Goal: Information Seeking & Learning: Learn about a topic

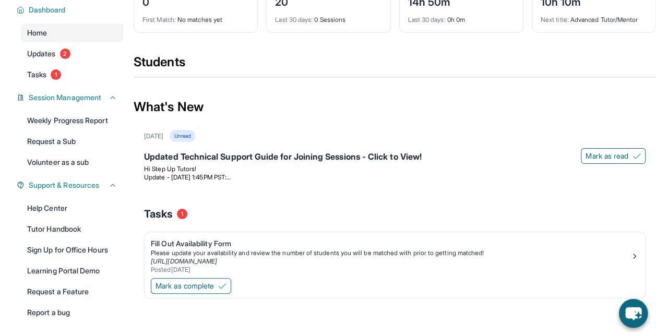
scroll to position [62, 0]
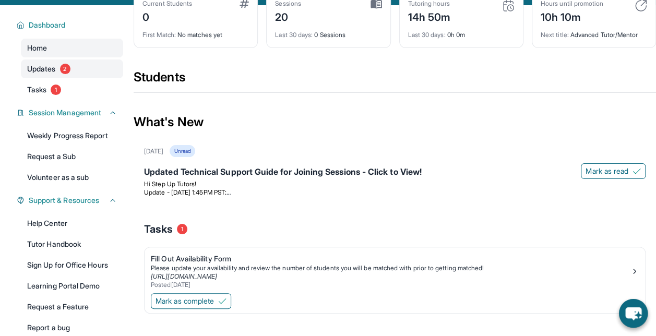
click at [39, 74] on span "Updates" at bounding box center [41, 69] width 29 height 10
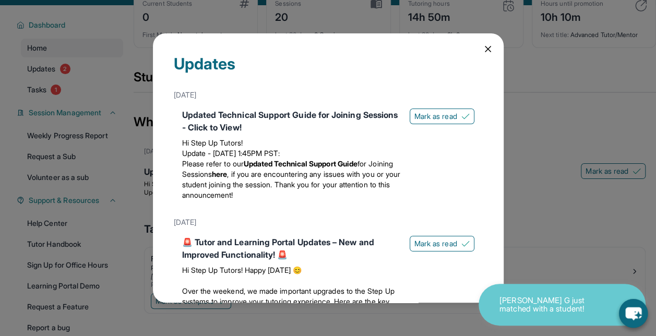
click at [486, 50] on icon at bounding box center [488, 48] width 5 height 5
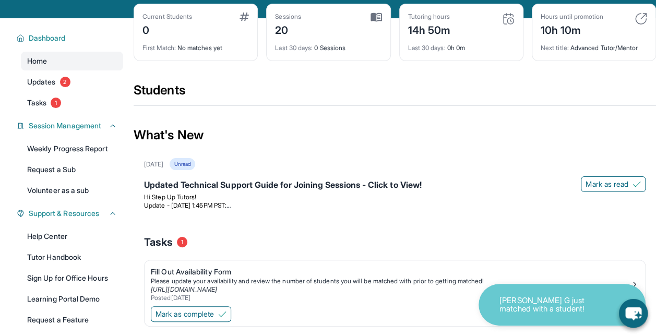
scroll to position [48, 0]
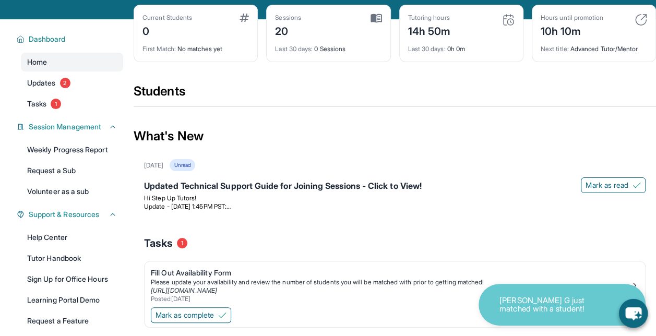
click at [157, 39] on div "0" at bounding box center [168, 30] width 50 height 17
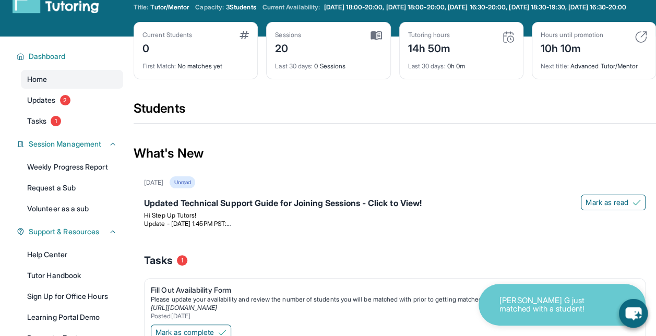
scroll to position [0, 0]
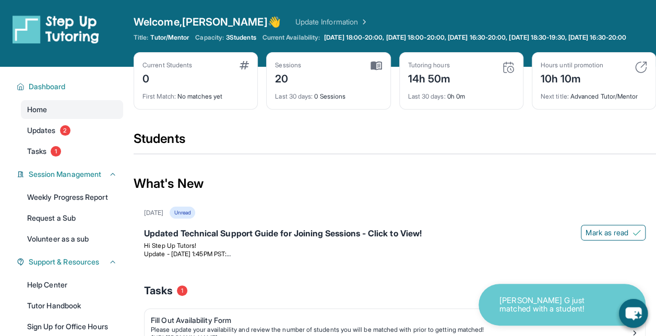
click at [215, 110] on div "Current Students 0 First Match : No matches yet" at bounding box center [196, 80] width 124 height 57
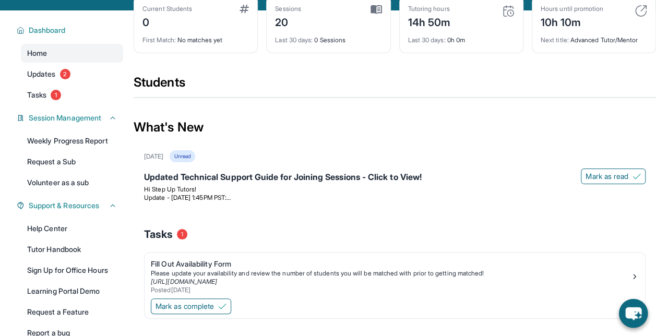
scroll to position [55, 0]
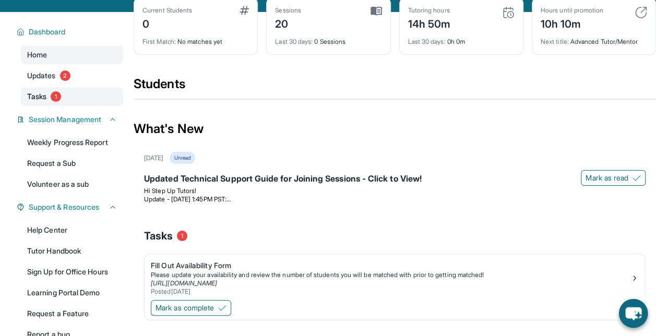
click at [33, 102] on span "Tasks" at bounding box center [36, 96] width 19 height 10
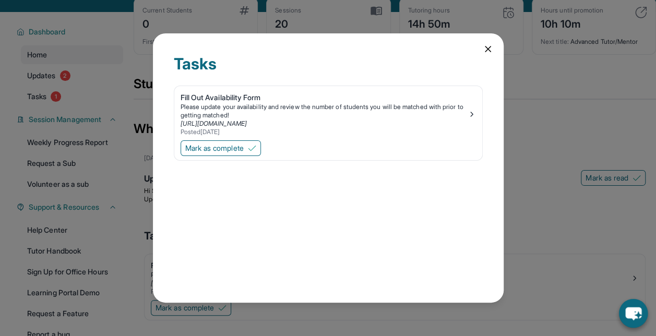
click at [460, 58] on div "Tasks" at bounding box center [328, 69] width 309 height 31
click at [489, 50] on icon at bounding box center [488, 48] width 5 height 5
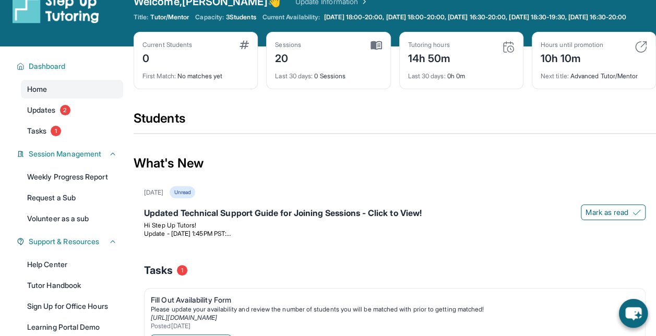
scroll to position [0, 0]
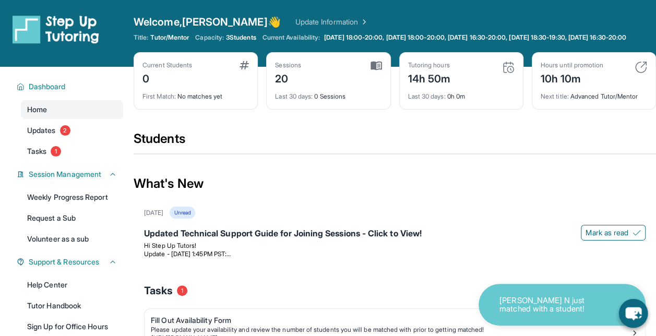
click at [31, 20] on img at bounding box center [56, 29] width 87 height 29
click at [41, 37] on img at bounding box center [56, 29] width 87 height 29
click at [45, 38] on img at bounding box center [56, 29] width 87 height 29
click at [160, 78] on div "0" at bounding box center [168, 77] width 50 height 17
click at [247, 69] on img at bounding box center [244, 65] width 9 height 8
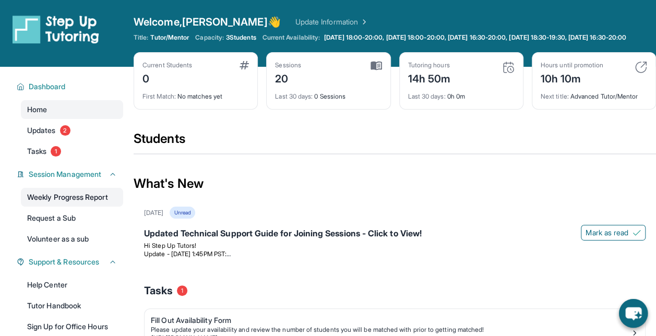
click at [36, 207] on link "Weekly Progress Report" at bounding box center [72, 197] width 102 height 19
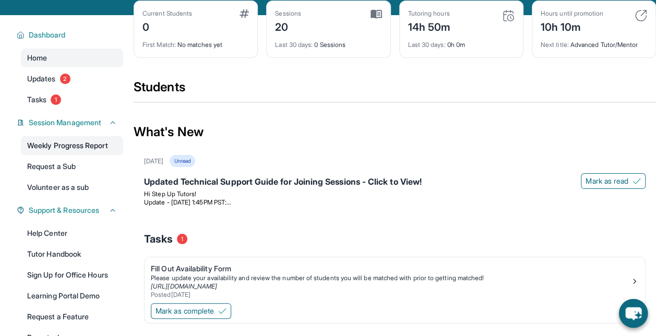
scroll to position [51, 0]
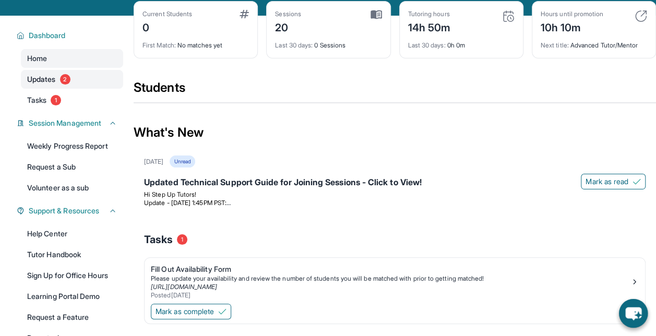
click at [37, 84] on span "Updates" at bounding box center [41, 79] width 29 height 10
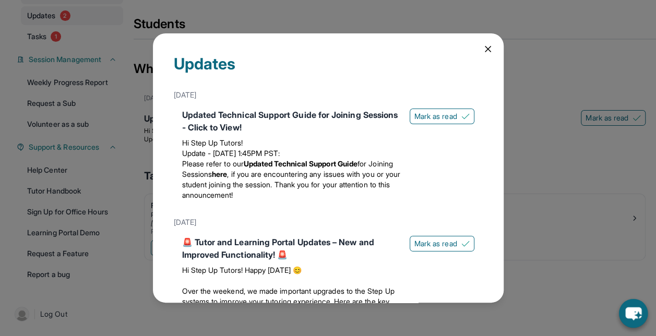
scroll to position [1, 0]
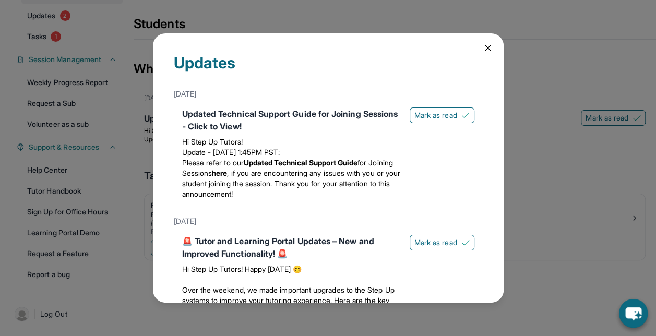
click at [483, 50] on icon at bounding box center [488, 48] width 10 height 10
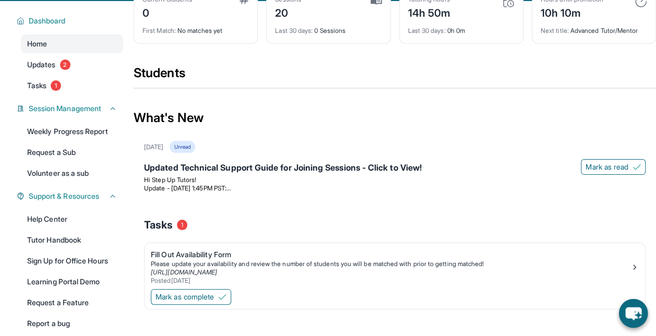
scroll to position [0, 0]
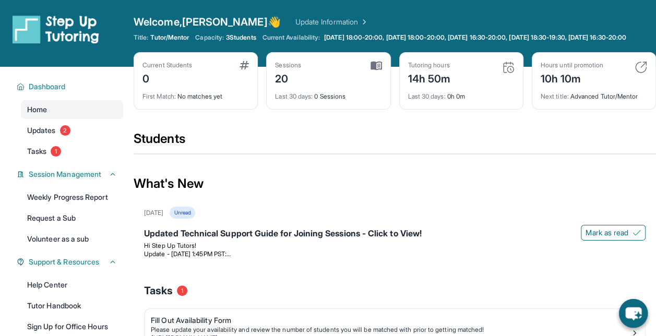
click at [245, 69] on img at bounding box center [244, 65] width 9 height 8
click at [156, 84] on div "0" at bounding box center [168, 77] width 50 height 17
click at [248, 69] on img at bounding box center [244, 65] width 9 height 8
click at [247, 79] on div "Current Students 0" at bounding box center [196, 73] width 107 height 25
click at [297, 23] on link "Update Information" at bounding box center [331, 22] width 73 height 10
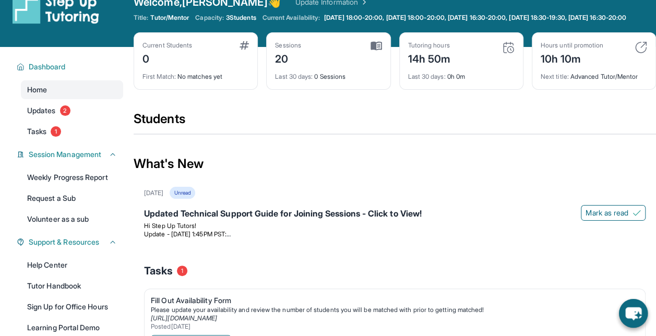
scroll to position [123, 0]
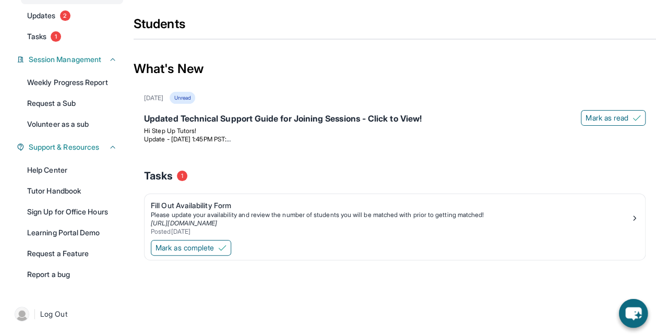
click at [49, 188] on link "Tutor Handbook" at bounding box center [72, 191] width 102 height 19
click at [49, 174] on link "Help Center" at bounding box center [72, 170] width 102 height 19
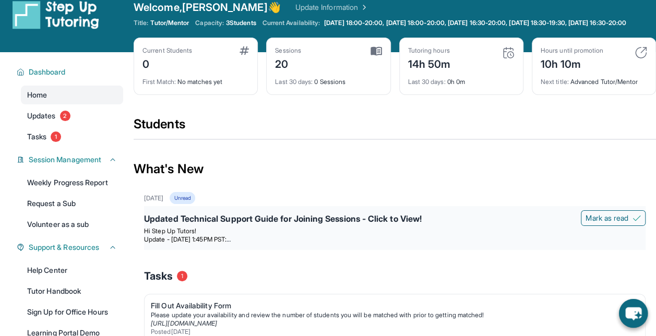
scroll to position [0, 0]
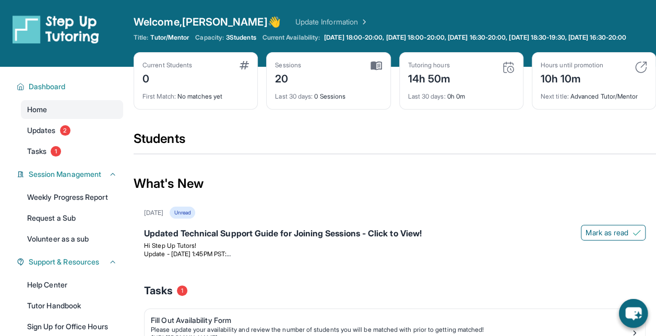
click at [145, 82] on div "0" at bounding box center [168, 77] width 50 height 17
click at [250, 75] on div "Current Students 0 First Match : No matches yet" at bounding box center [196, 80] width 124 height 57
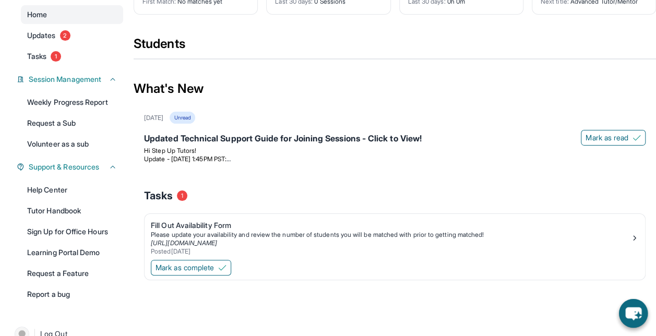
scroll to position [95, 0]
click at [37, 41] on span "Updates" at bounding box center [41, 35] width 29 height 10
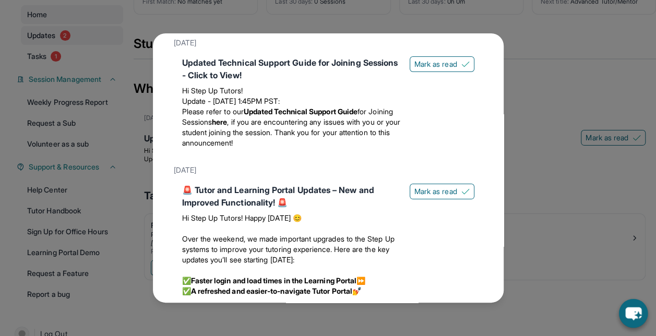
scroll to position [0, 0]
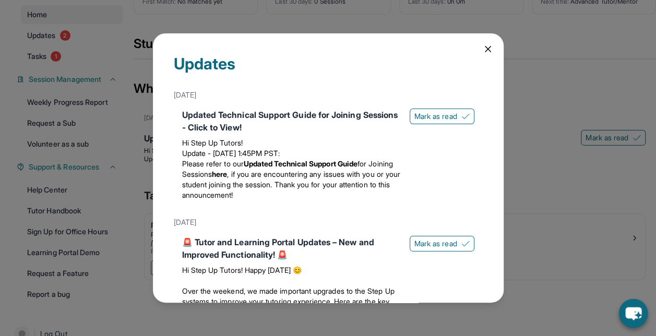
click at [541, 223] on div "Updates [DATE] Updated Technical Support Guide for Joining Sessions - Click to …" at bounding box center [328, 168] width 656 height 336
